Goal: Task Accomplishment & Management: Manage account settings

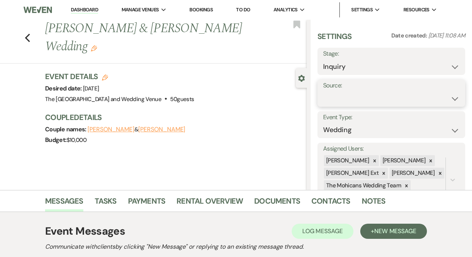
click at [368, 99] on select "Weven Venue Website Instagram Facebook Pinterest Google The Knot Wedding Wire H…" at bounding box center [391, 98] width 137 height 15
select select "5"
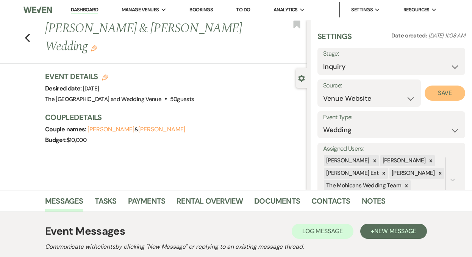
click at [436, 99] on button "Save" at bounding box center [445, 93] width 41 height 15
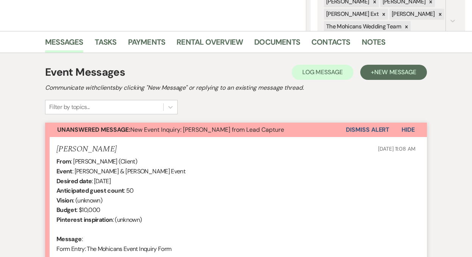
scroll to position [171, 0]
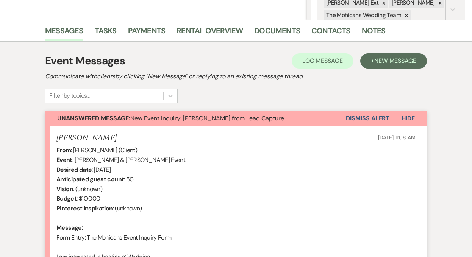
click at [358, 122] on button "Dismiss Alert" at bounding box center [368, 118] width 44 height 14
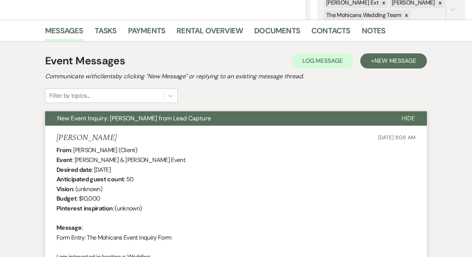
scroll to position [0, 0]
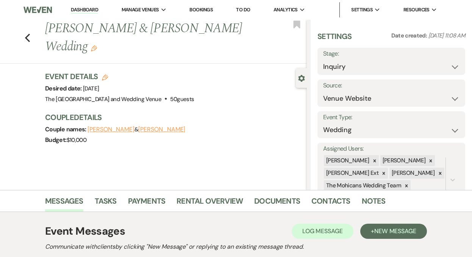
click at [84, 10] on link "Dashboard" at bounding box center [84, 9] width 27 height 7
